Goal: Task Accomplishment & Management: Use online tool/utility

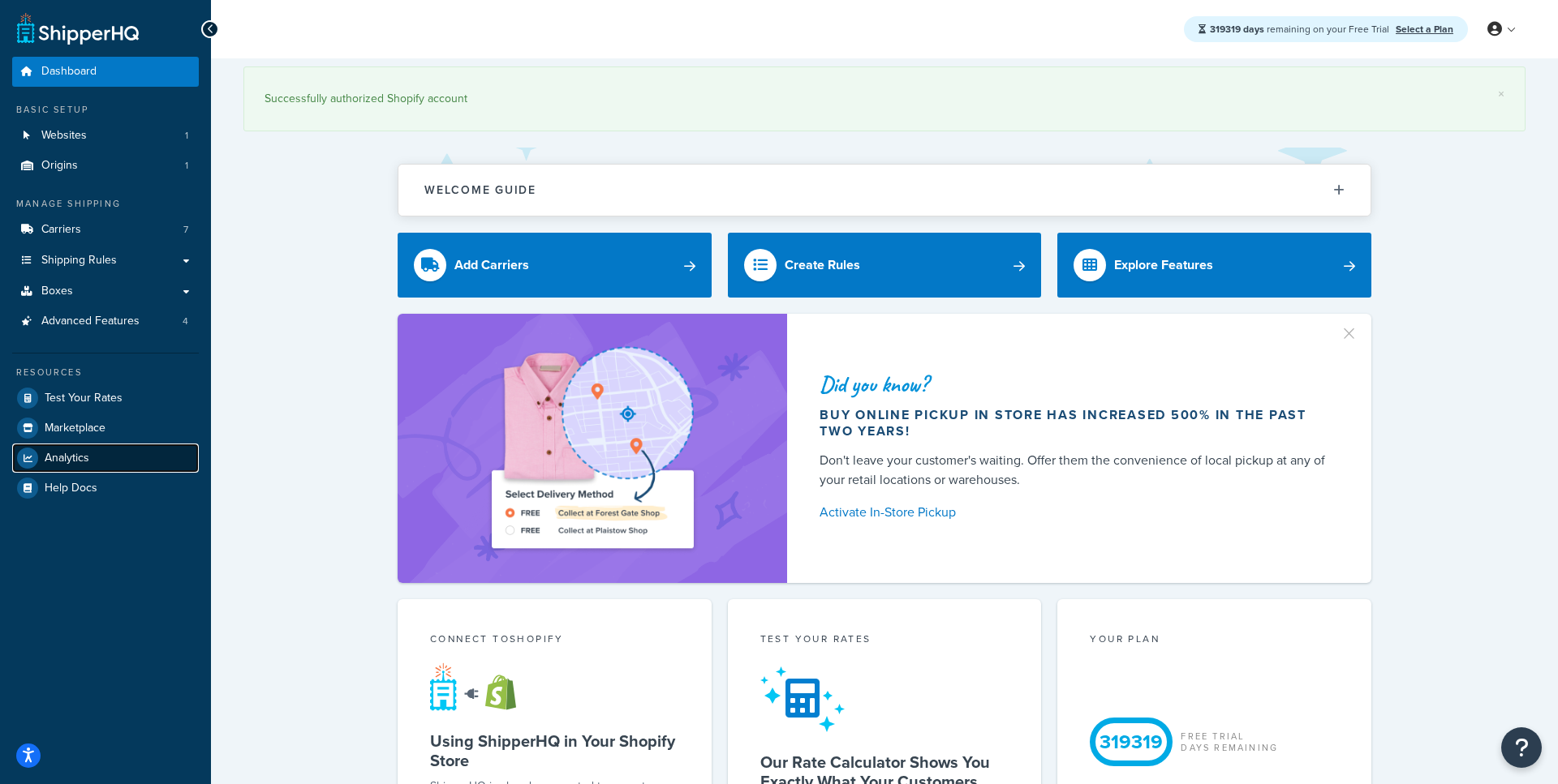
click at [89, 454] on span "Analytics" at bounding box center [67, 459] width 45 height 14
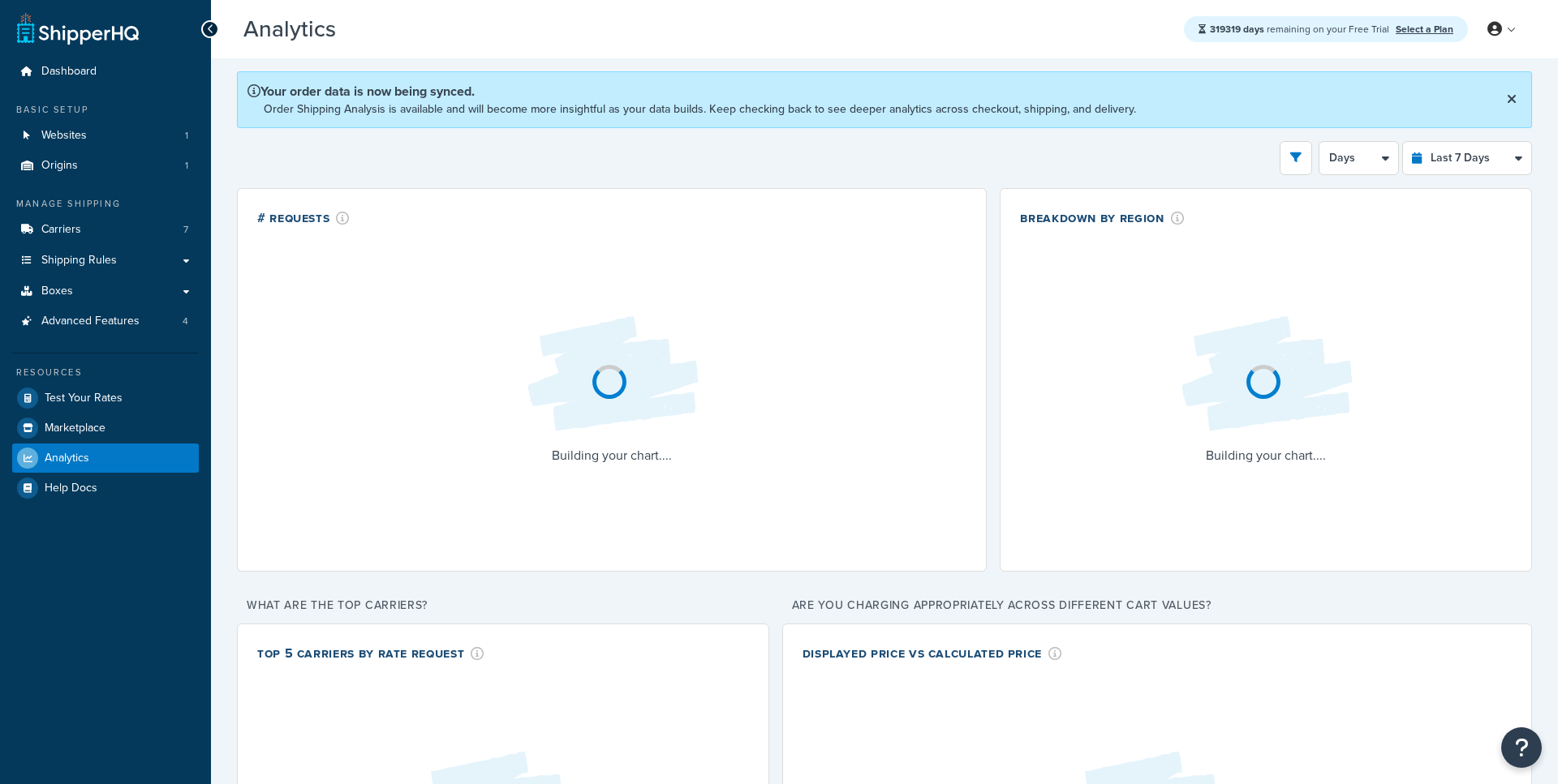
select select "last_7_days"
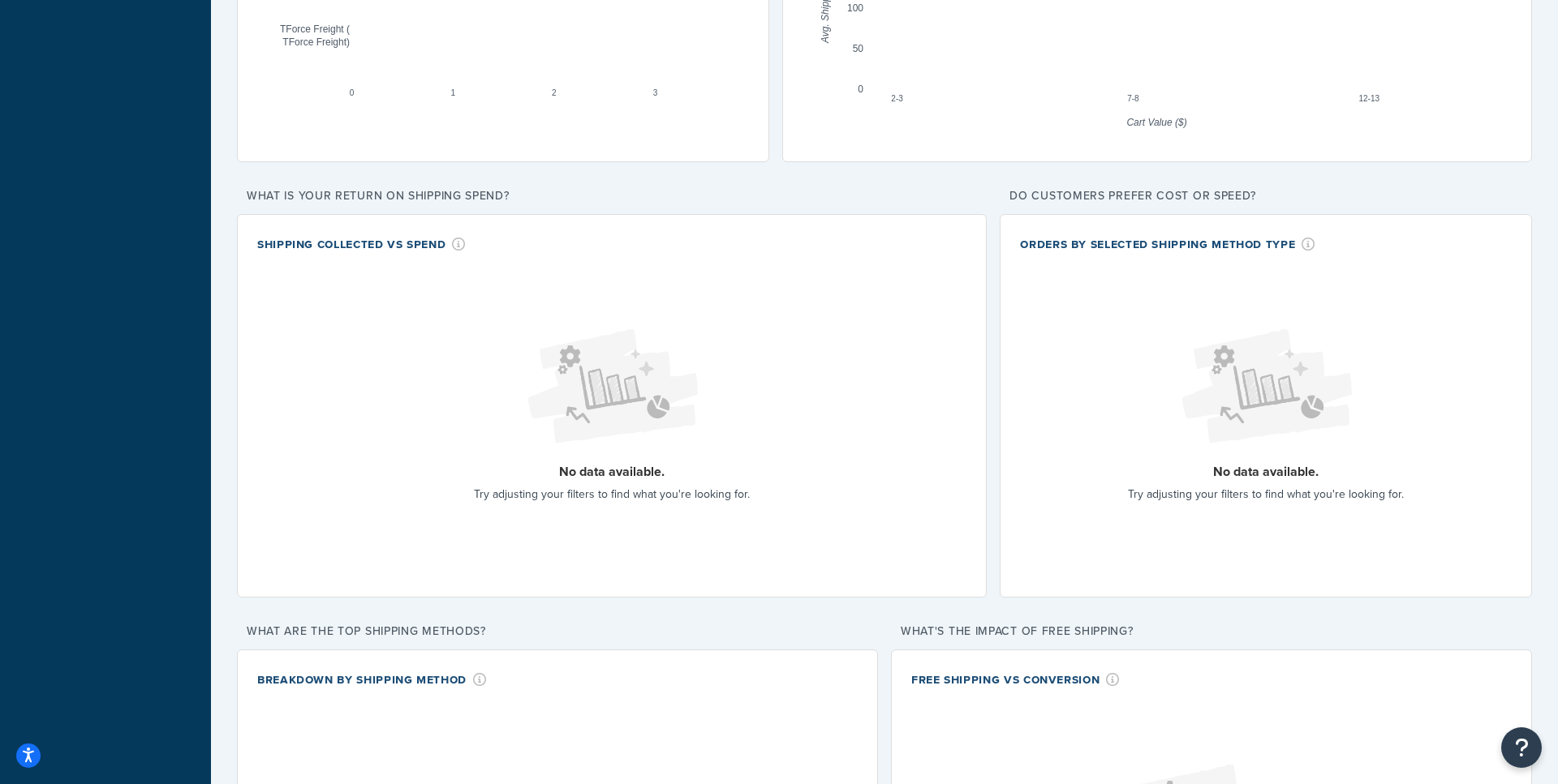
scroll to position [851, 0]
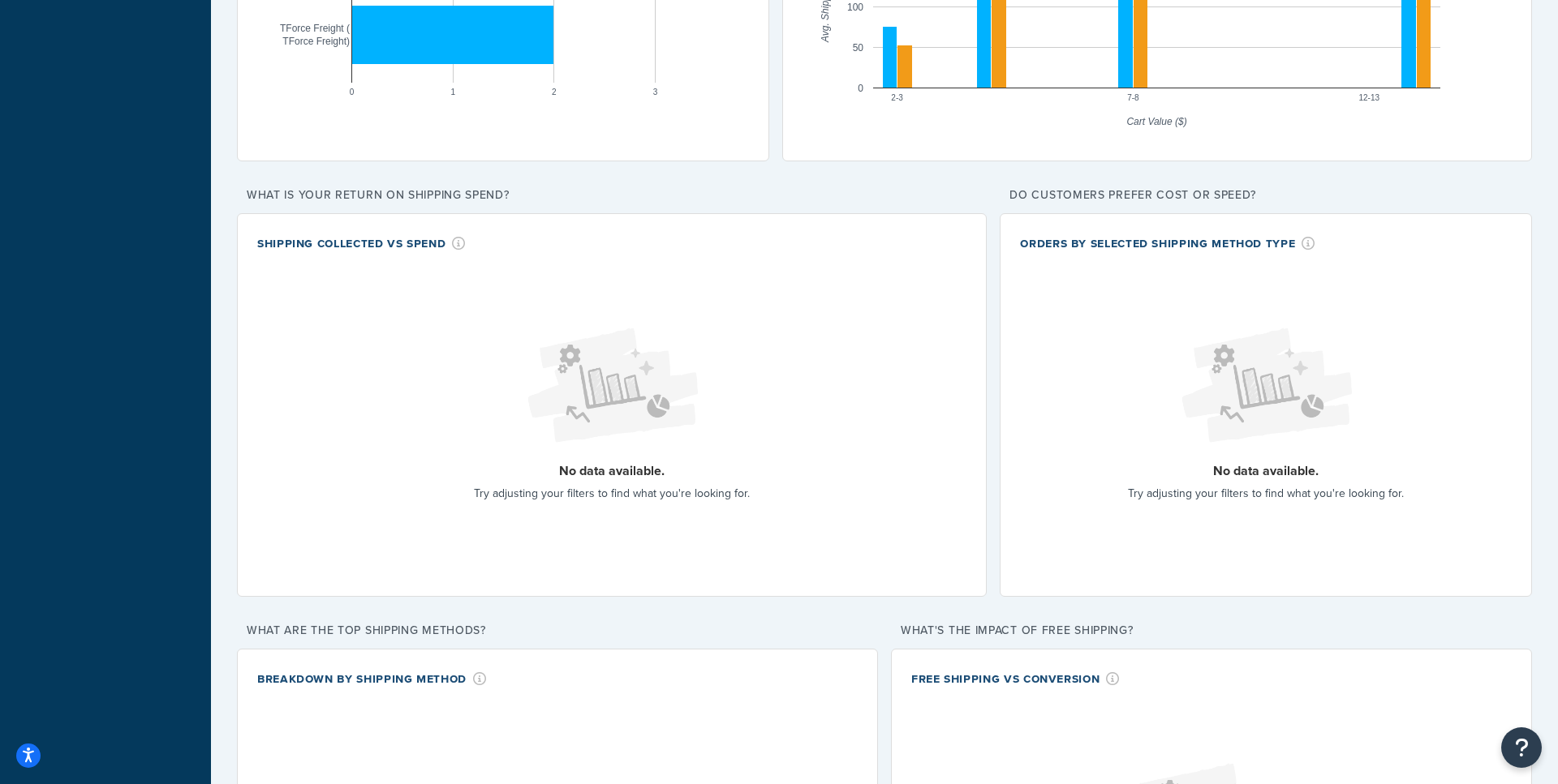
click at [1238, 250] on div "Orders by Selected Shipping Method Type" at bounding box center [1167, 243] width 295 height 18
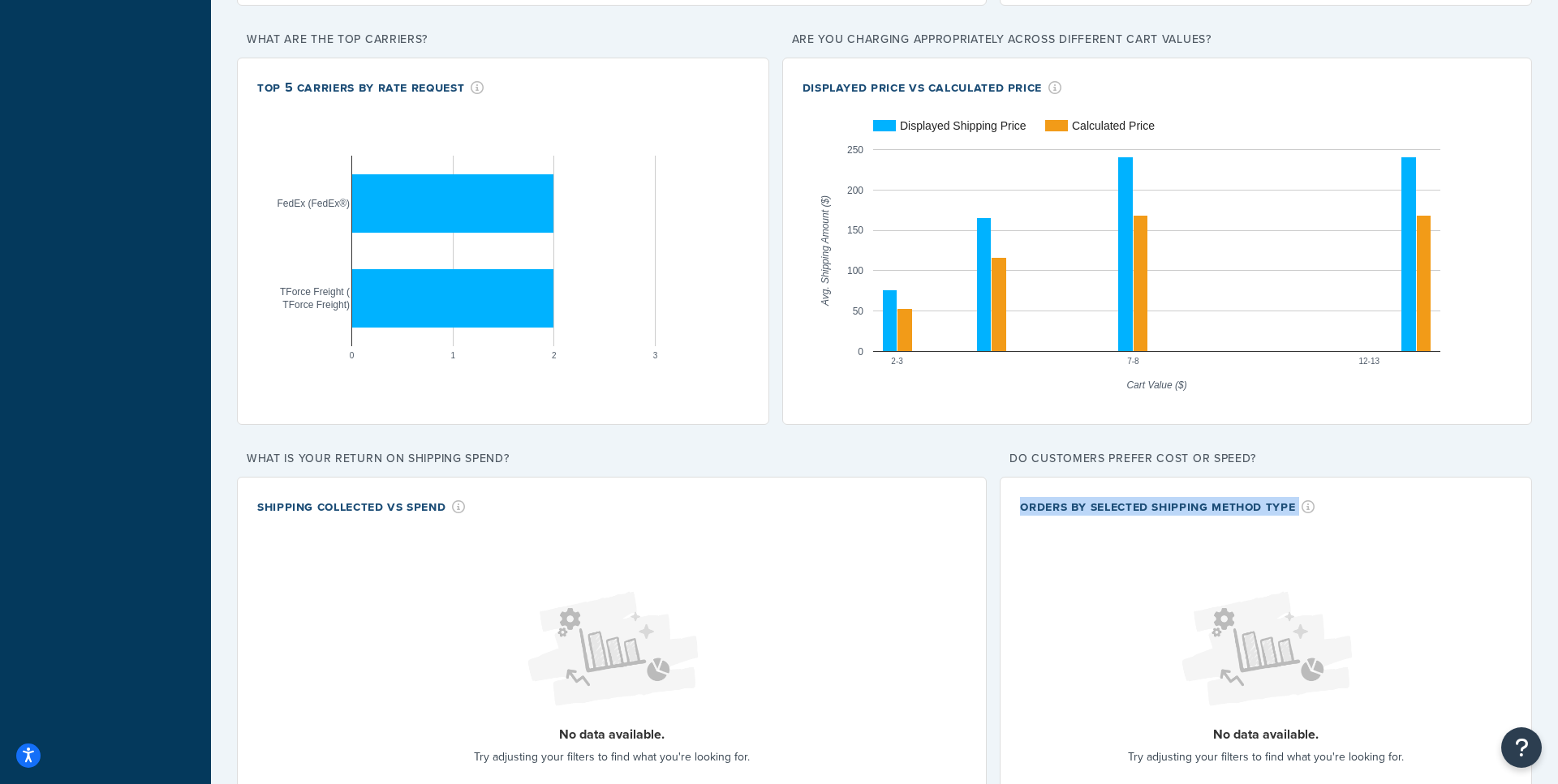
scroll to position [586, 0]
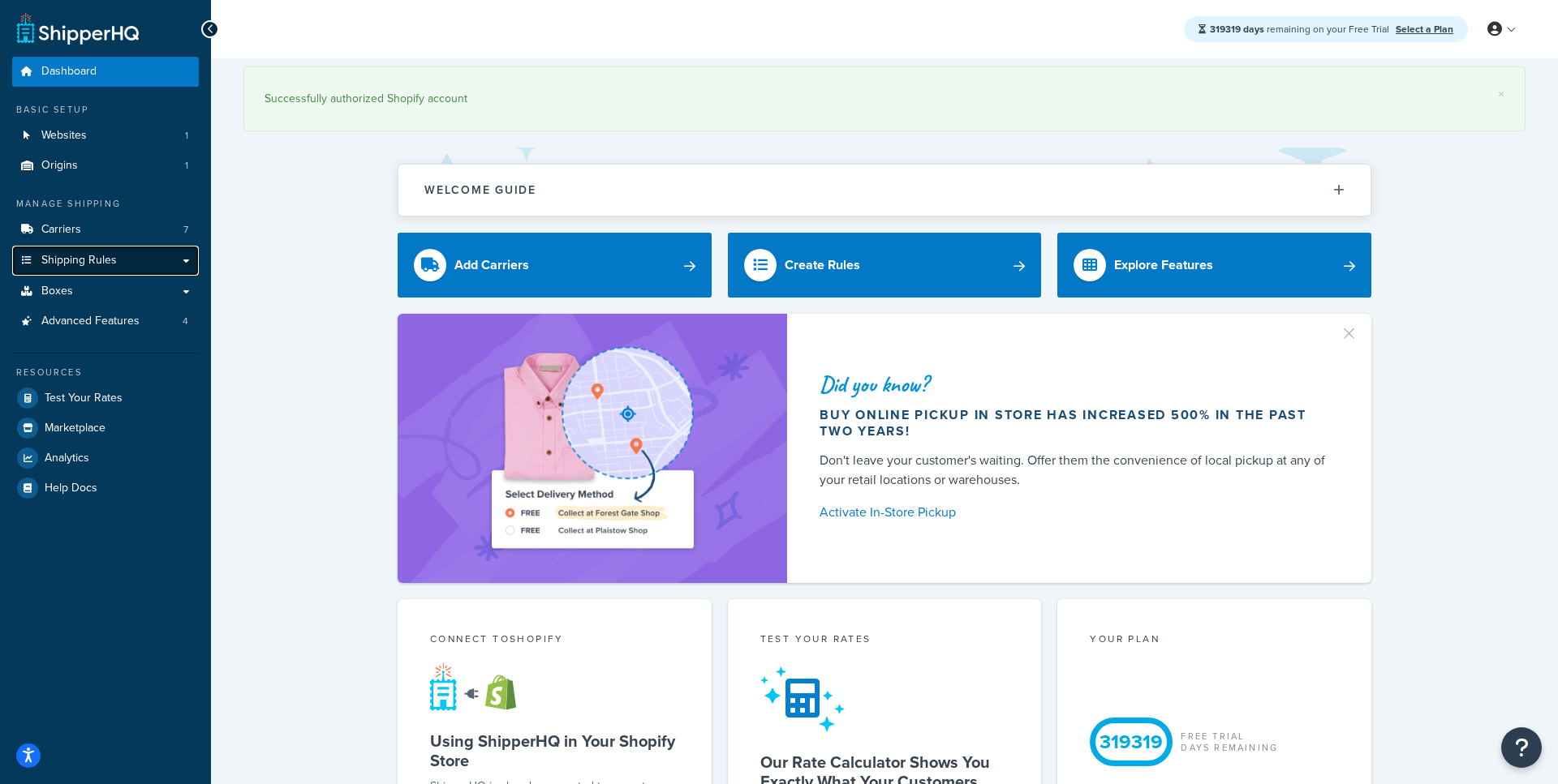
click at [90, 256] on span "Shipping Rules" at bounding box center [79, 261] width 75 height 14
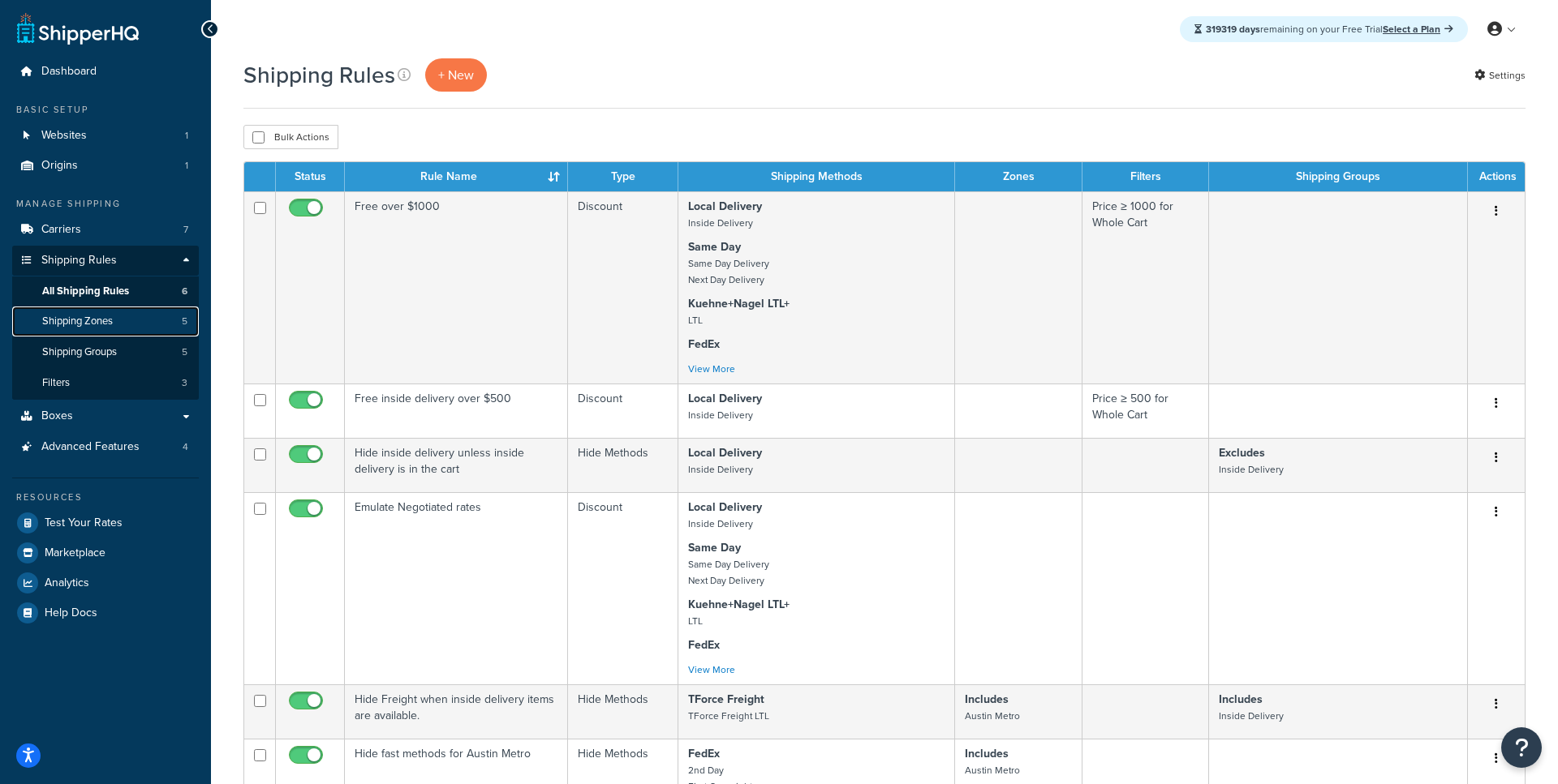
click at [141, 324] on link "Shipping Zones 5" at bounding box center [105, 321] width 187 height 30
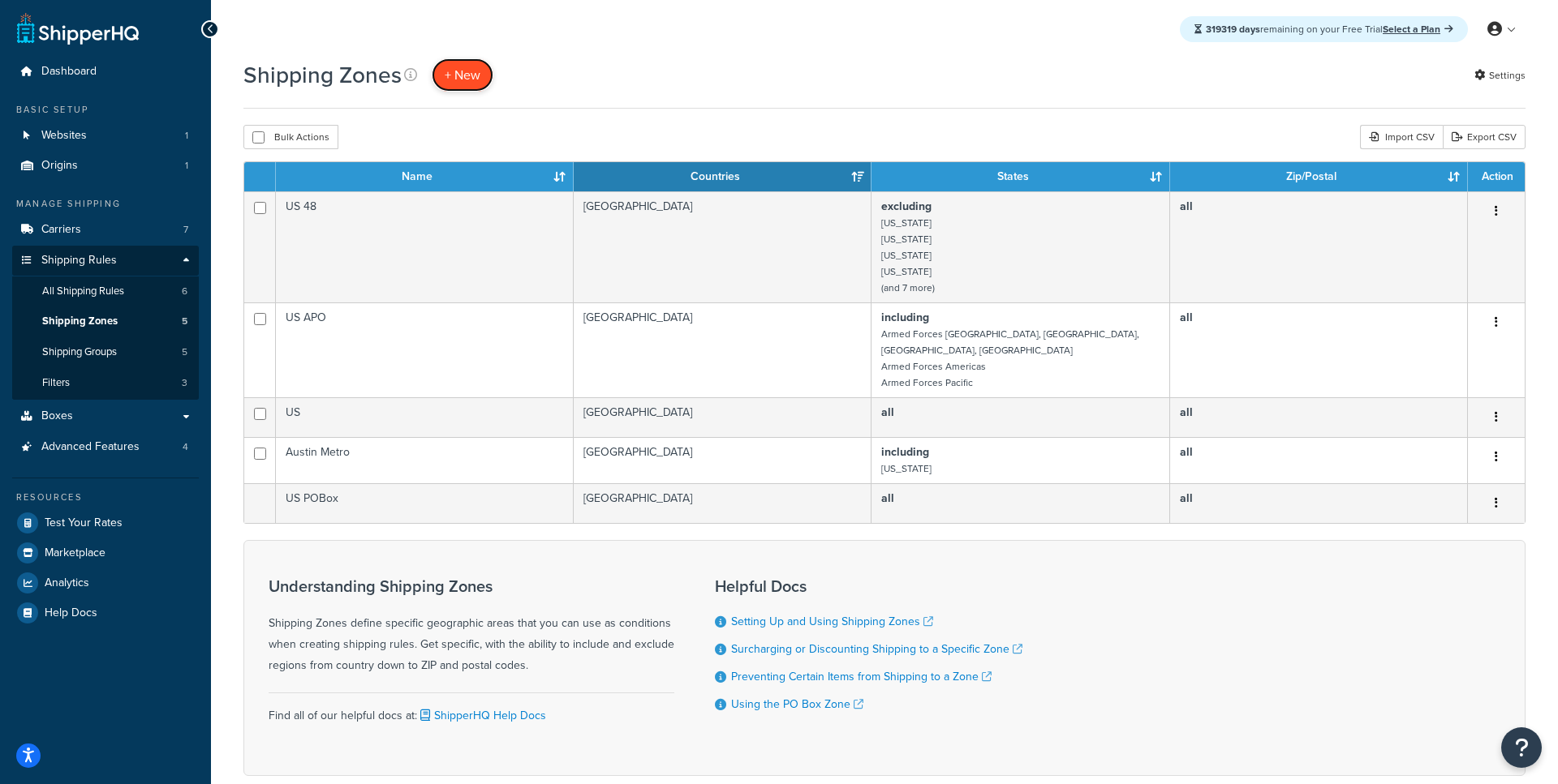
click at [467, 74] on span "+ New" at bounding box center [462, 74] width 36 height 18
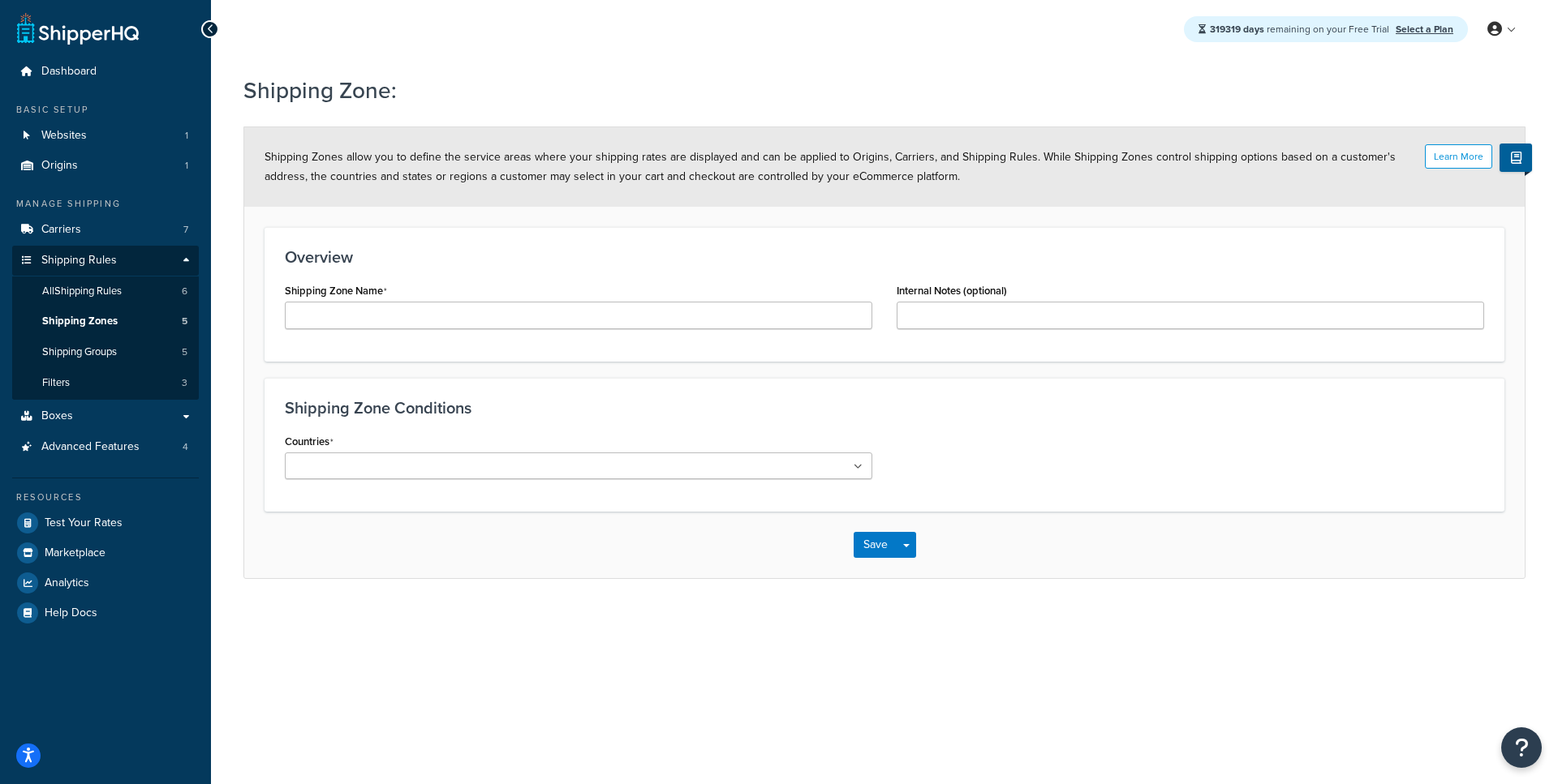
click at [482, 458] on ul at bounding box center [578, 466] width 587 height 27
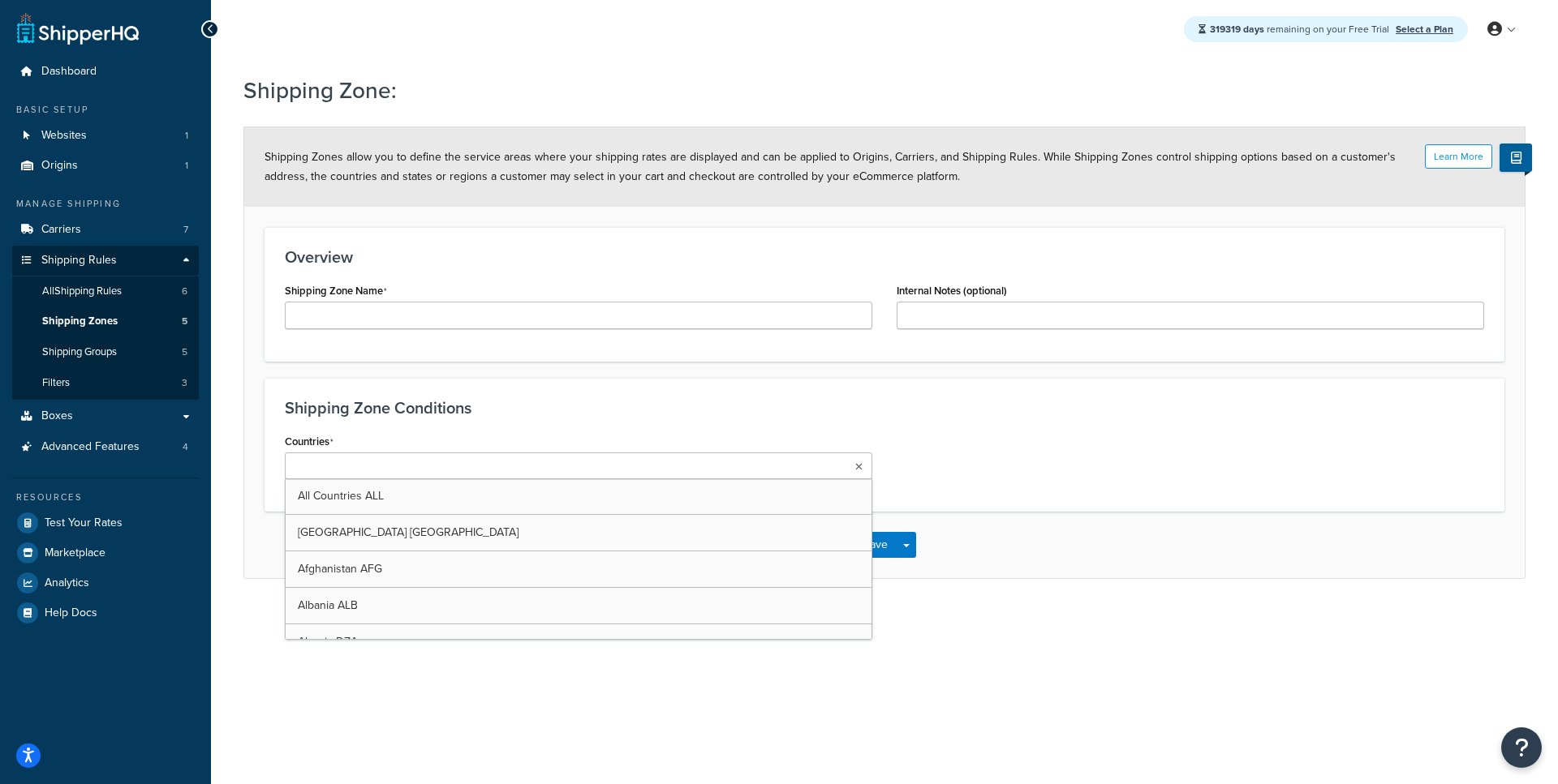
click at [818, 418] on div "Shipping Zone Conditions Countries All Countries ALL United States USA Afghanis…" at bounding box center [884, 444] width 1240 height 134
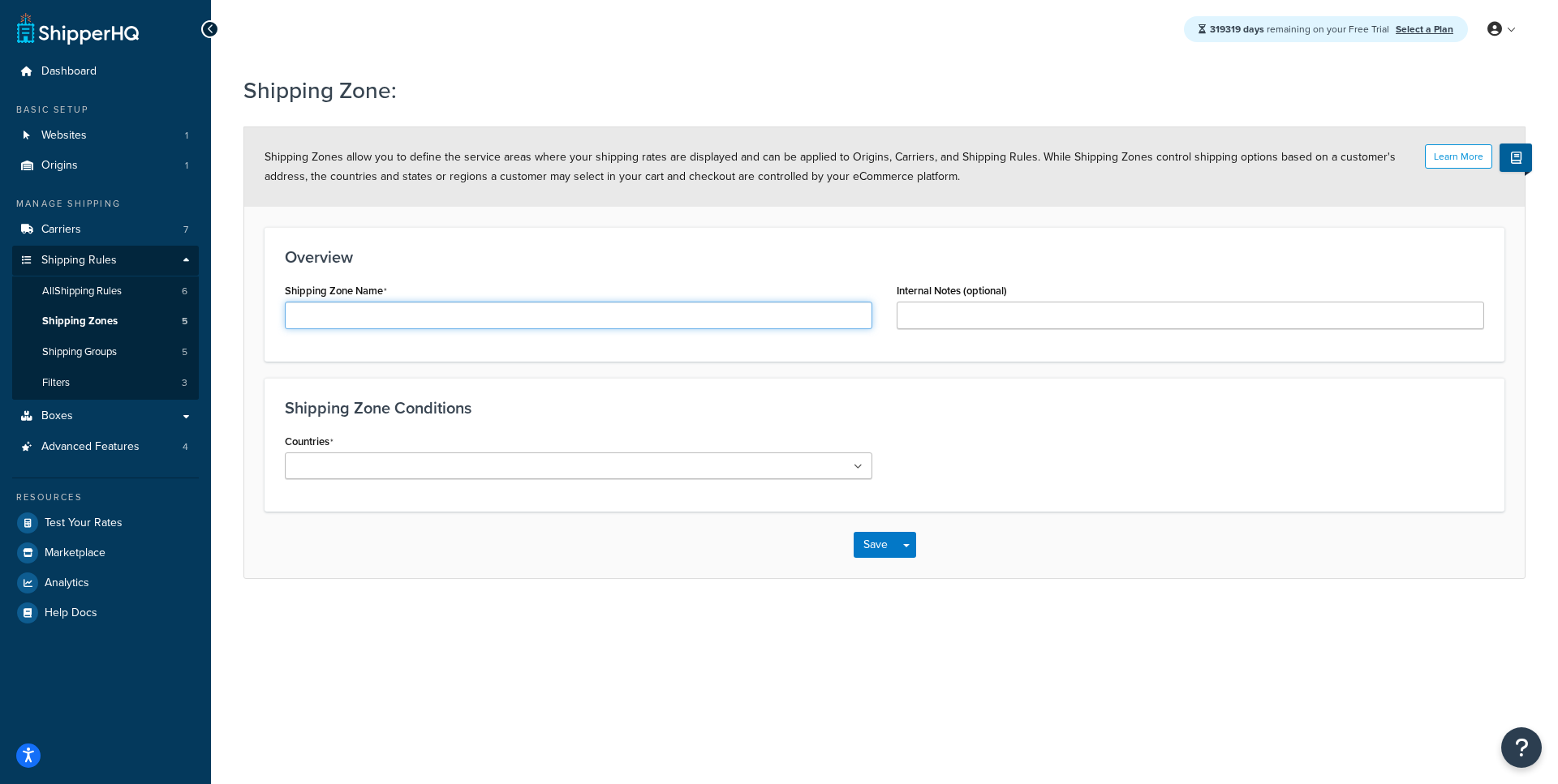
click at [495, 304] on input "Shipping Zone Name" at bounding box center [578, 314] width 587 height 27
type input "Califronia"
